Goal: Information Seeking & Learning: Learn about a topic

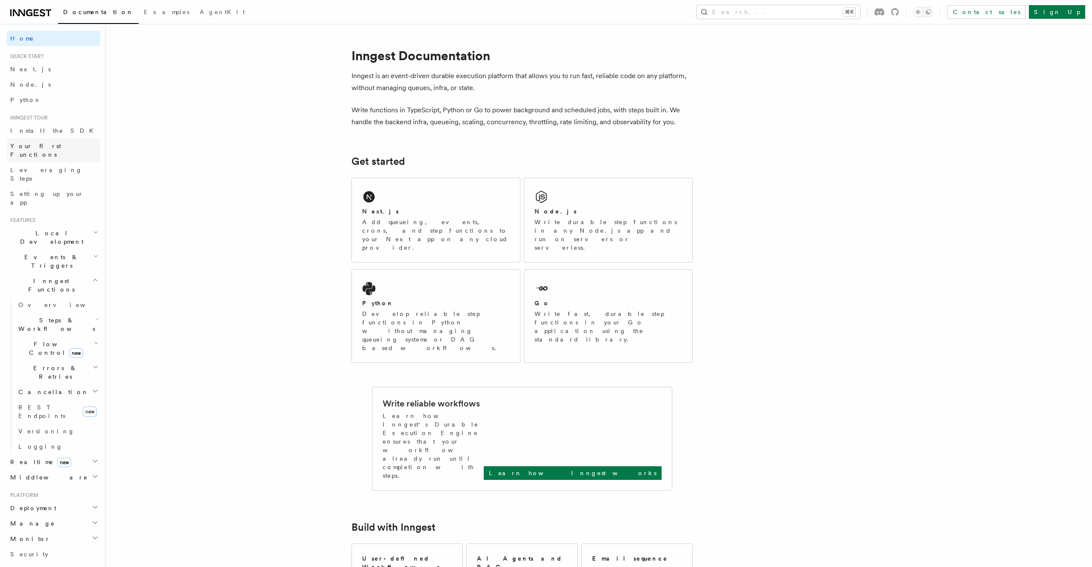
click at [48, 147] on span "Your first Functions" at bounding box center [35, 150] width 51 height 15
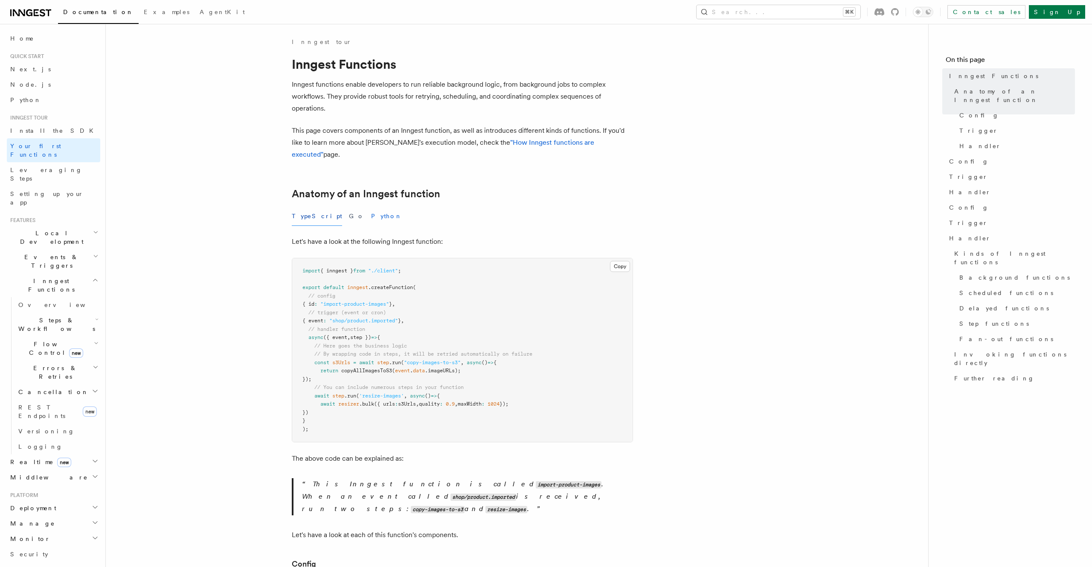
click at [371, 207] on button "Python" at bounding box center [386, 216] width 31 height 19
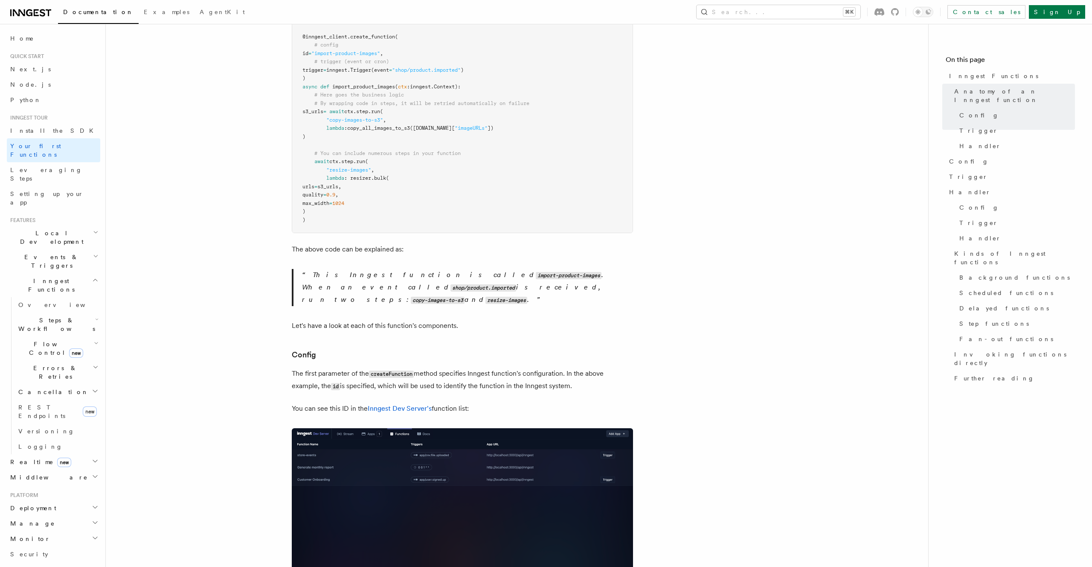
scroll to position [259, 0]
click at [26, 99] on span "Python" at bounding box center [25, 99] width 31 height 7
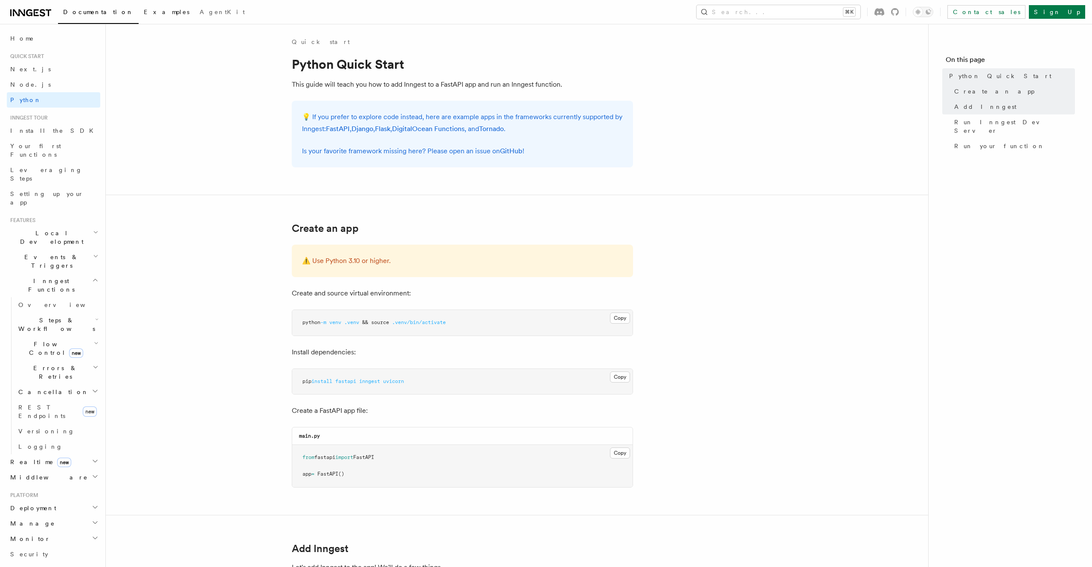
click at [144, 12] on span "Examples" at bounding box center [167, 12] width 46 height 7
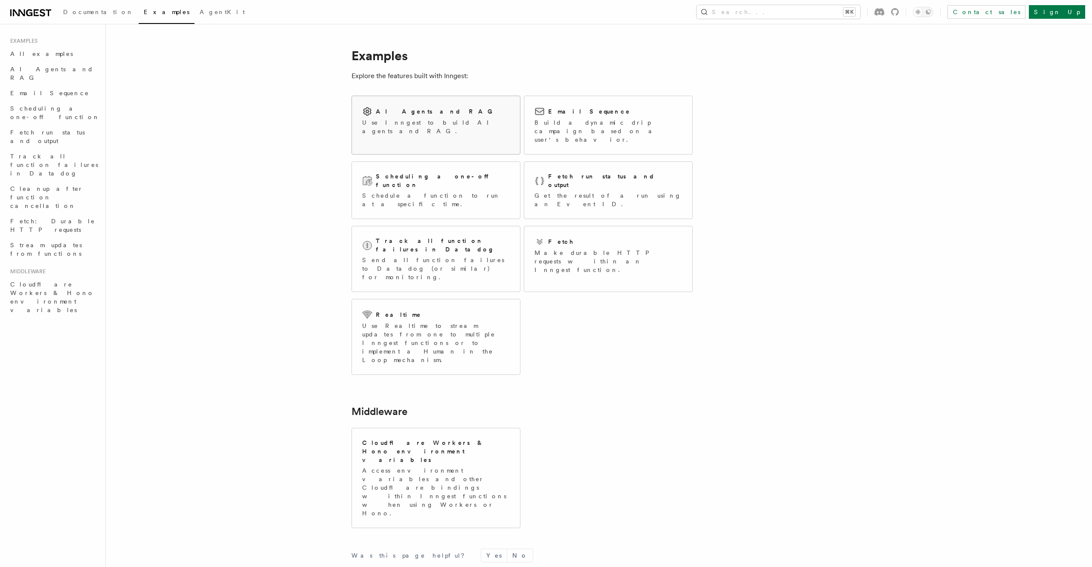
click at [371, 124] on p "Use Inngest to build AI agents and RAG." at bounding box center [436, 126] width 148 height 17
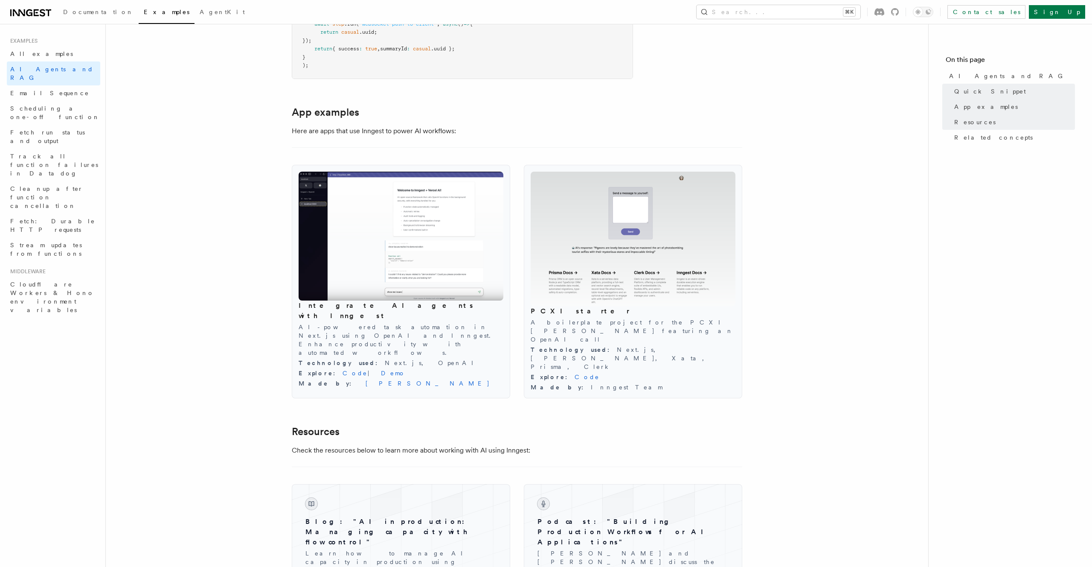
scroll to position [801, 0]
